Goal: Information Seeking & Learning: Understand process/instructions

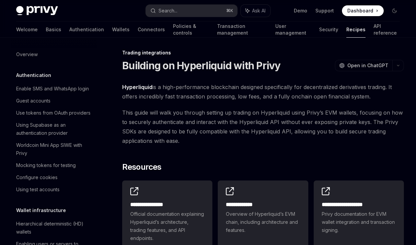
scroll to position [2, 0]
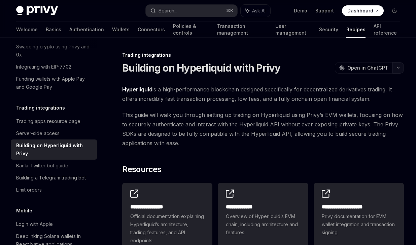
click at [397, 70] on button "button" at bounding box center [397, 67] width 11 height 11
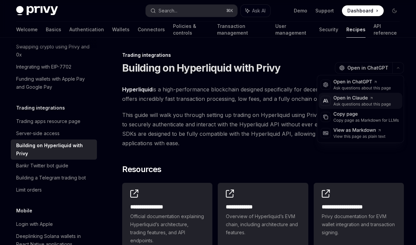
click at [367, 102] on div "Ask questions about this page" at bounding box center [362, 104] width 58 height 5
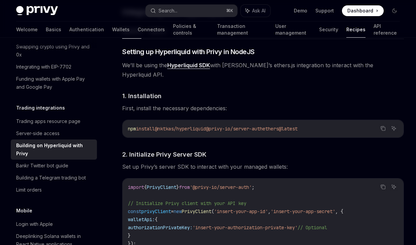
scroll to position [301, 0]
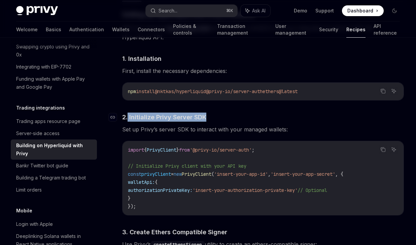
drag, startPoint x: 127, startPoint y: 105, endPoint x: 230, endPoint y: 110, distance: 102.7
click at [230, 113] on h4 "​ 2. Initialize Privy Server SDK" at bounding box center [262, 117] width 281 height 9
copy span "Initialize Privy Server SDK"
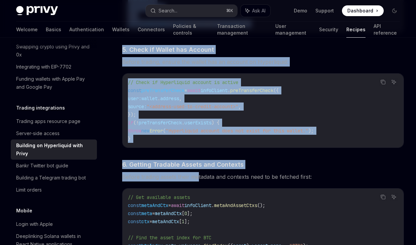
scroll to position [804, 0]
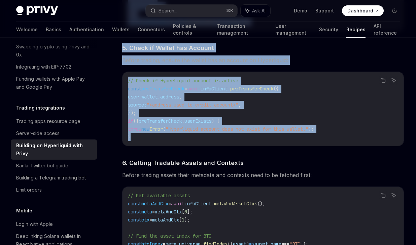
drag, startPoint x: 135, startPoint y: 98, endPoint x: 238, endPoint y: 131, distance: 107.6
click at [238, 131] on div "​ Setting up Hyperliquid with Privy in NodeJS We’ll be using the Hyperliquid SD…" at bounding box center [262, 63] width 281 height 1112
copy div "2. Loremipsum Dolor Sitame CON Adi el Seddo’e tempor INC ut laboreet dolo magn …"
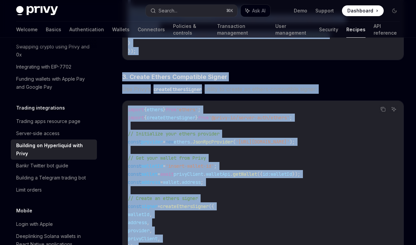
scroll to position [380, 0]
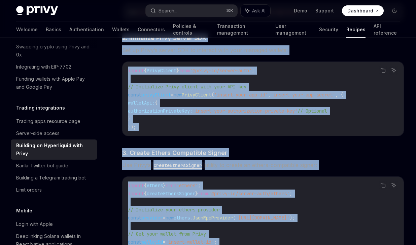
click at [208, 108] on span "'insert-your-authorization-private-key'" at bounding box center [244, 111] width 105 height 6
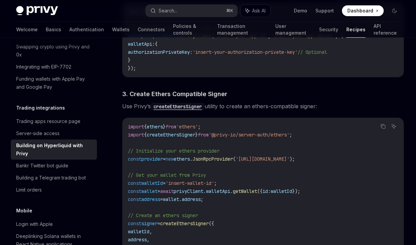
scroll to position [459, 0]
